Goal: Check status: Check status

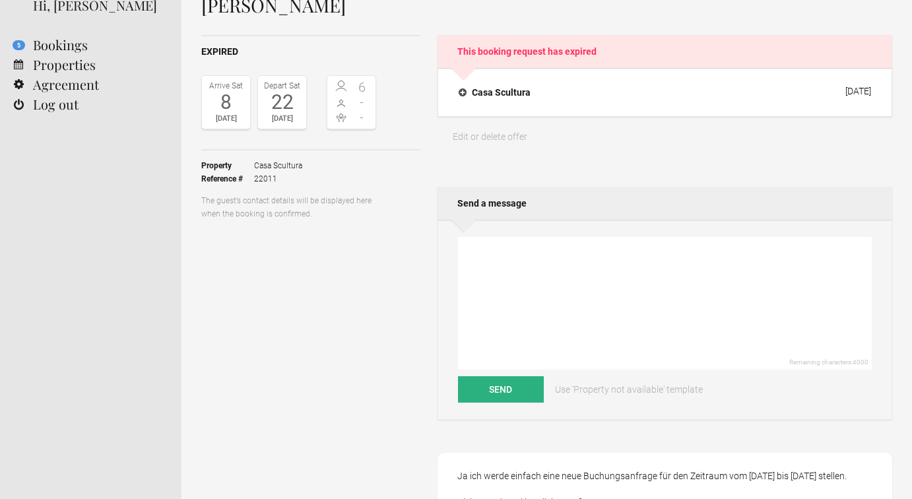
scroll to position [53, 0]
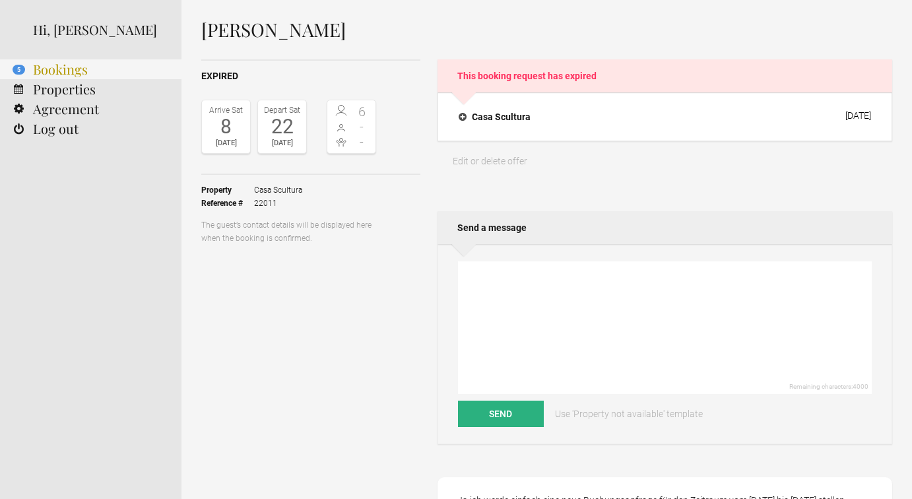
click at [50, 72] on link "5 Bookings" at bounding box center [90, 69] width 181 height 20
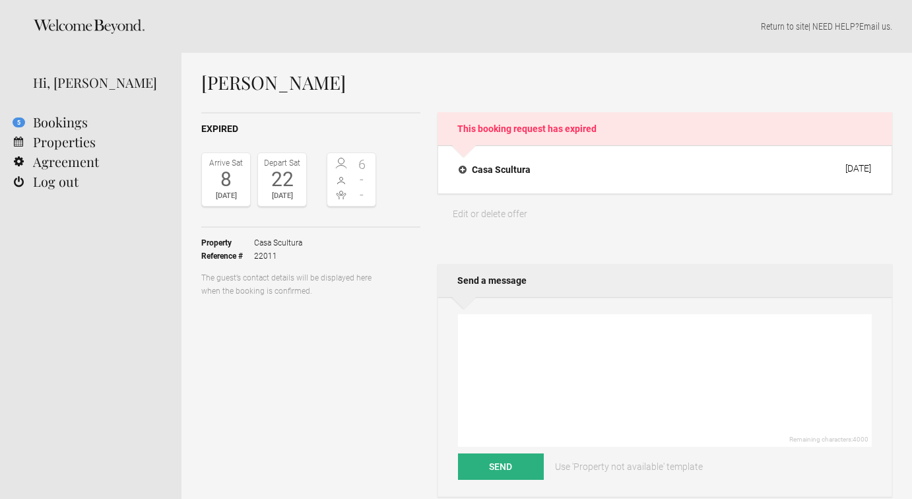
click at [57, 249] on header "Home Search Collections Remote work Photoshoot locations City breaks Family hol…" at bounding box center [90, 486] width 181 height 972
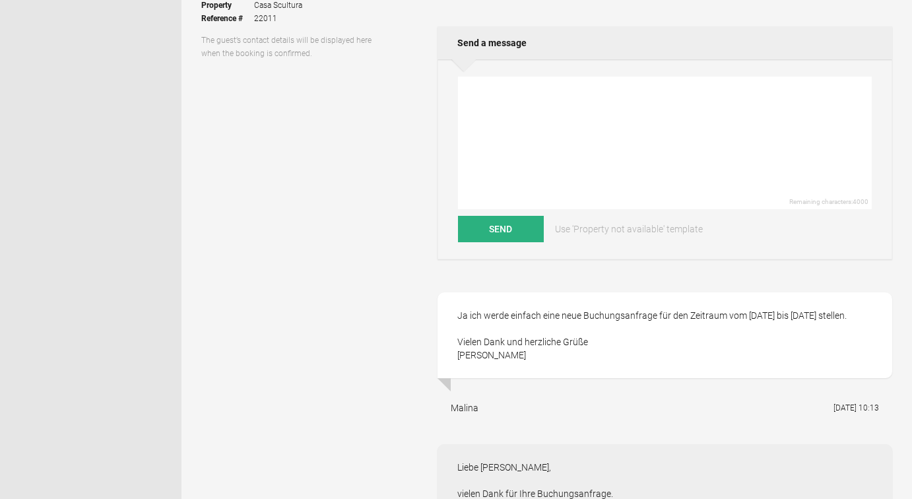
scroll to position [211, 0]
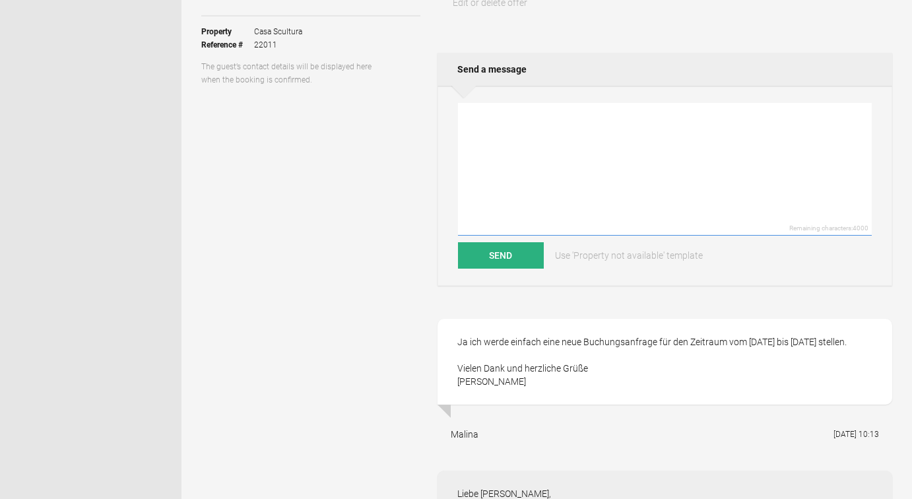
click at [511, 126] on textarea at bounding box center [665, 169] width 414 height 133
type textarea "Lie"
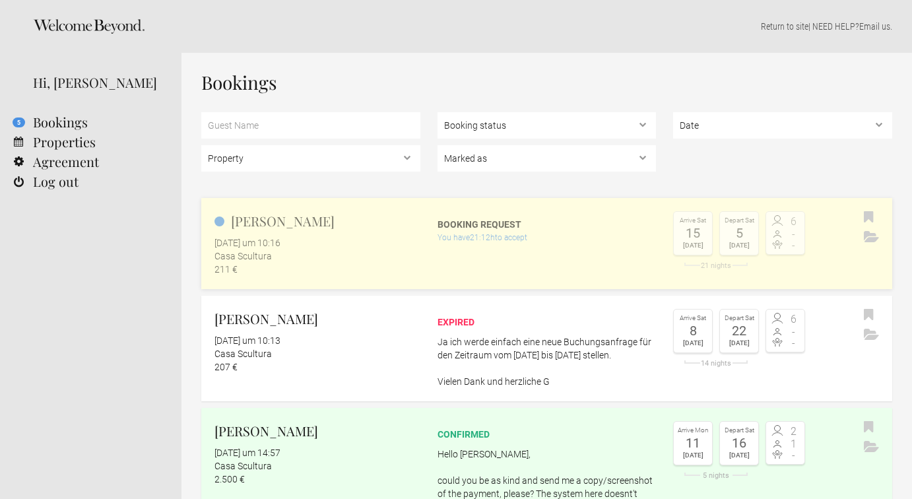
click at [474, 221] on div "Booking request" at bounding box center [547, 224] width 219 height 13
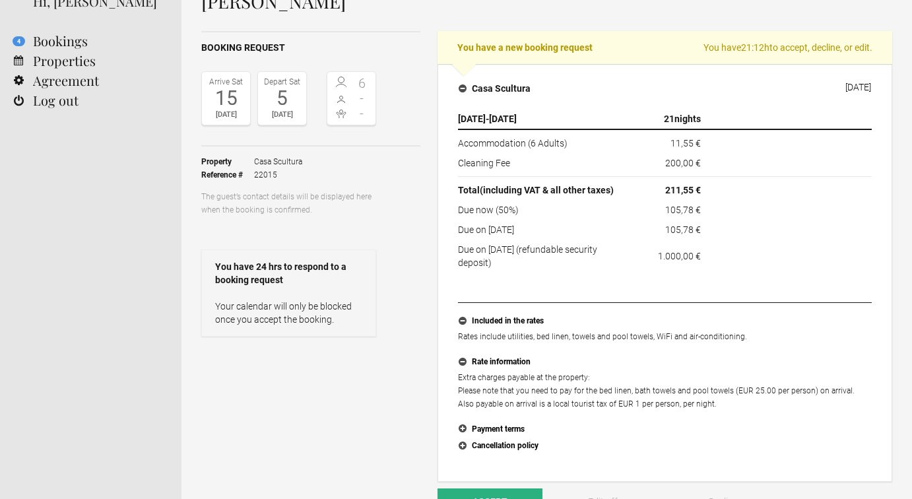
scroll to position [79, 0]
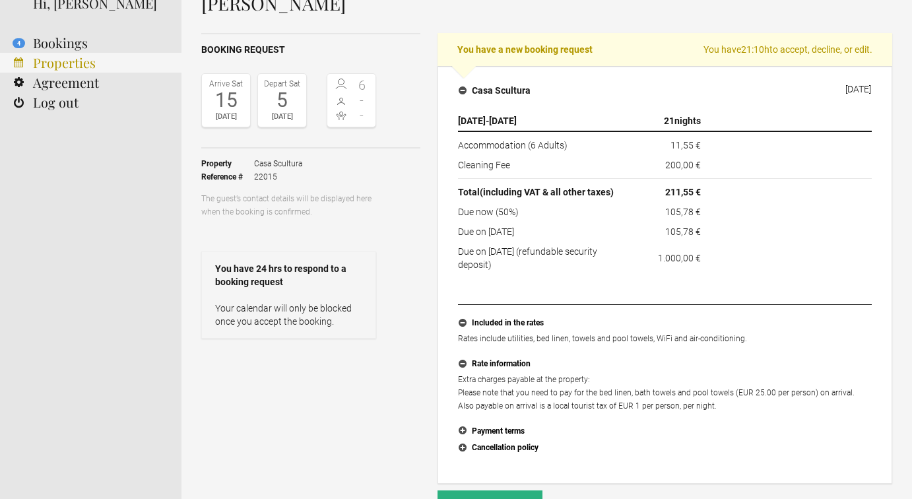
click at [38, 60] on link "Properties" at bounding box center [90, 63] width 181 height 20
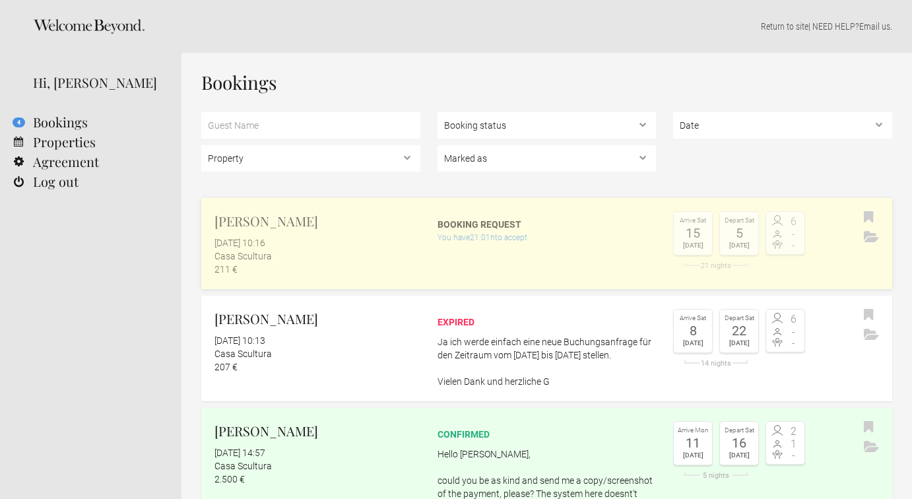
click at [462, 222] on div "Booking request" at bounding box center [547, 224] width 219 height 13
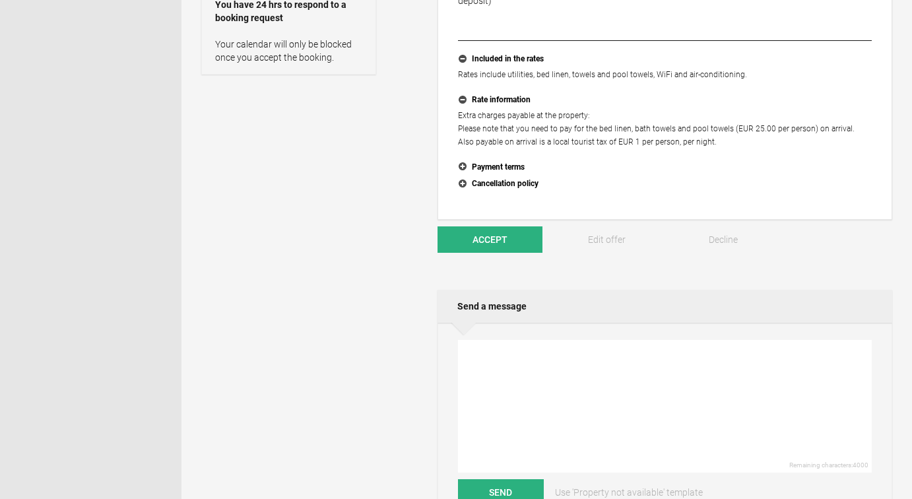
scroll to position [3, 0]
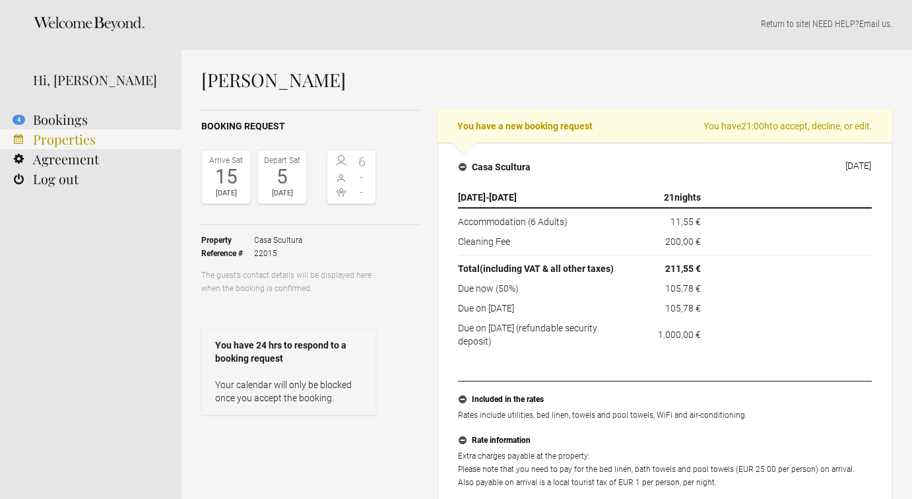
click at [44, 137] on link "Properties" at bounding box center [90, 139] width 181 height 20
